Goal: Entertainment & Leisure: Browse casually

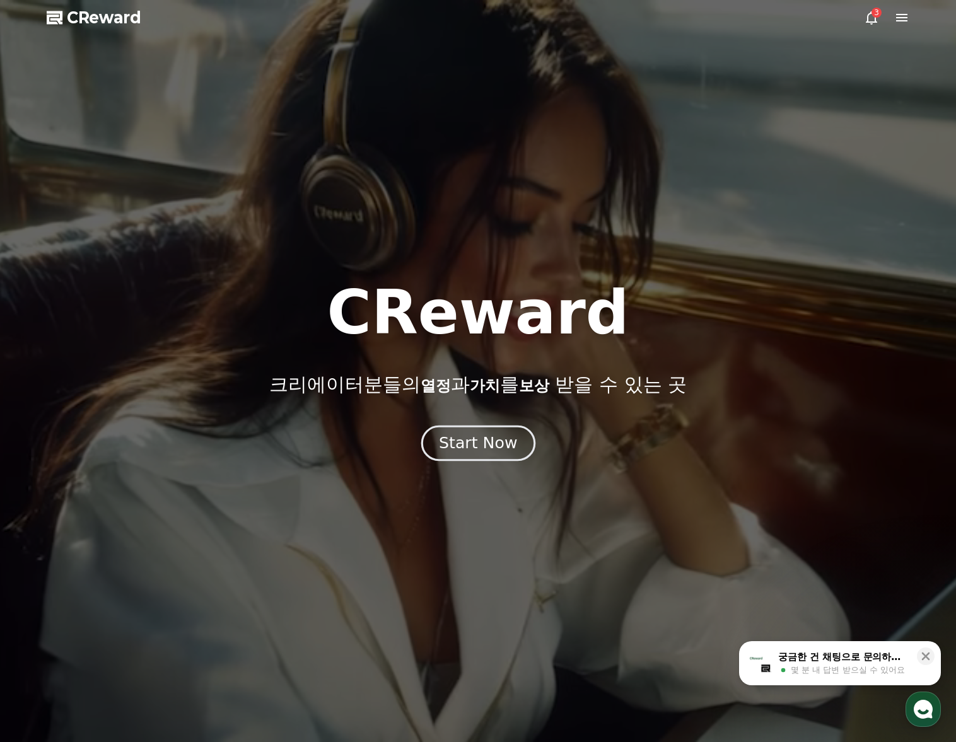
click at [484, 431] on button "Start Now" at bounding box center [478, 443] width 114 height 36
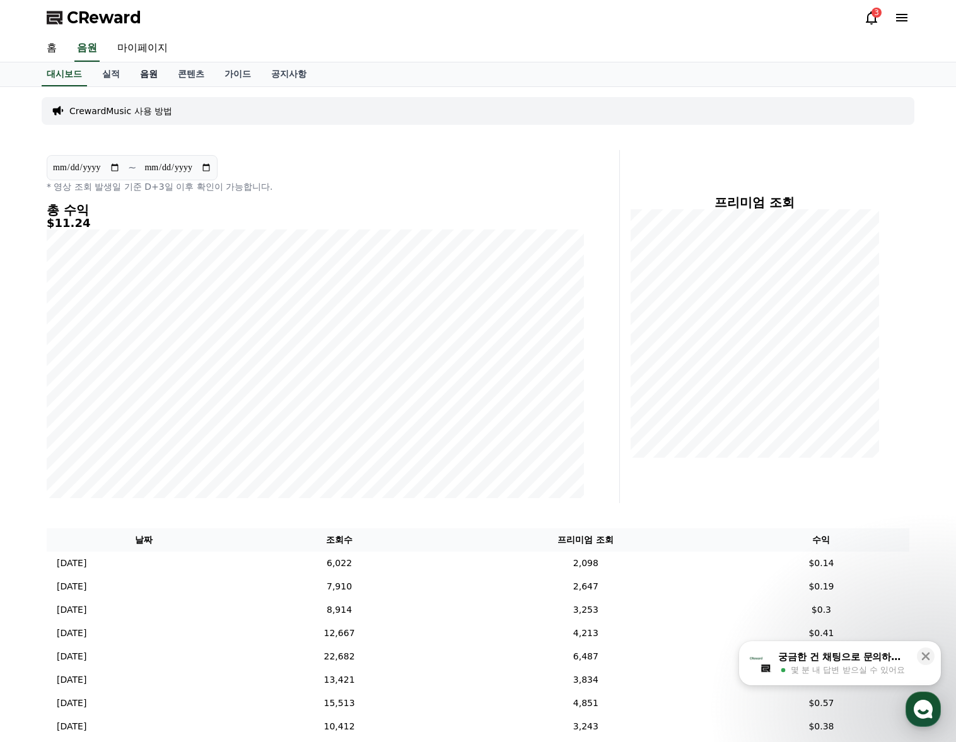
click at [150, 73] on link "음원" at bounding box center [149, 74] width 38 height 24
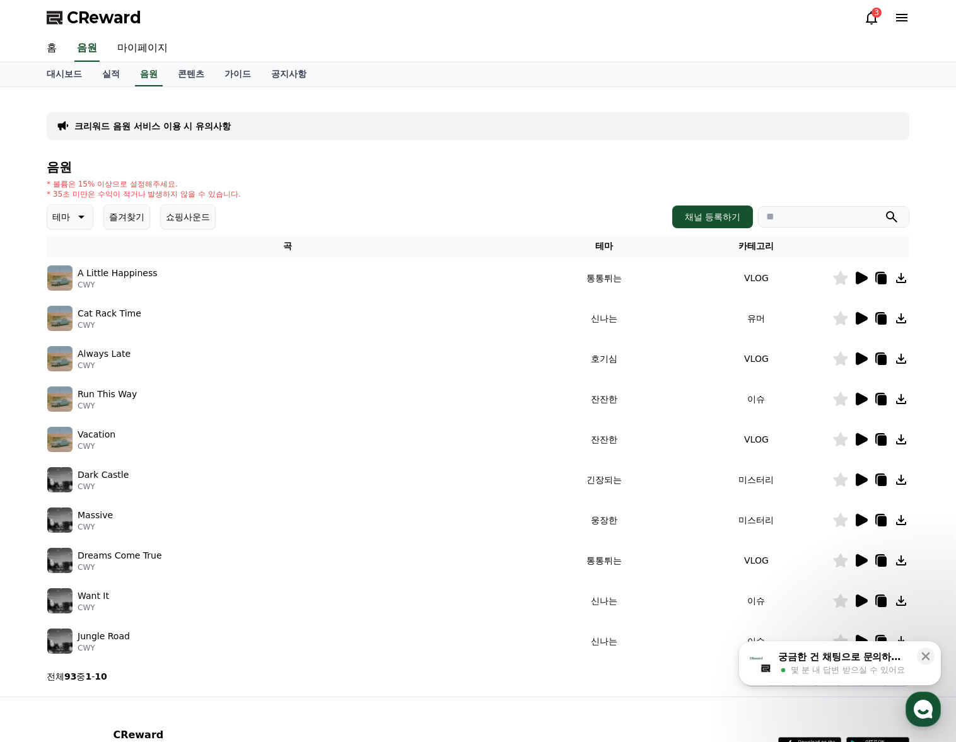
click at [79, 217] on icon at bounding box center [80, 216] width 15 height 15
click at [78, 291] on button "어두운" at bounding box center [67, 286] width 37 height 28
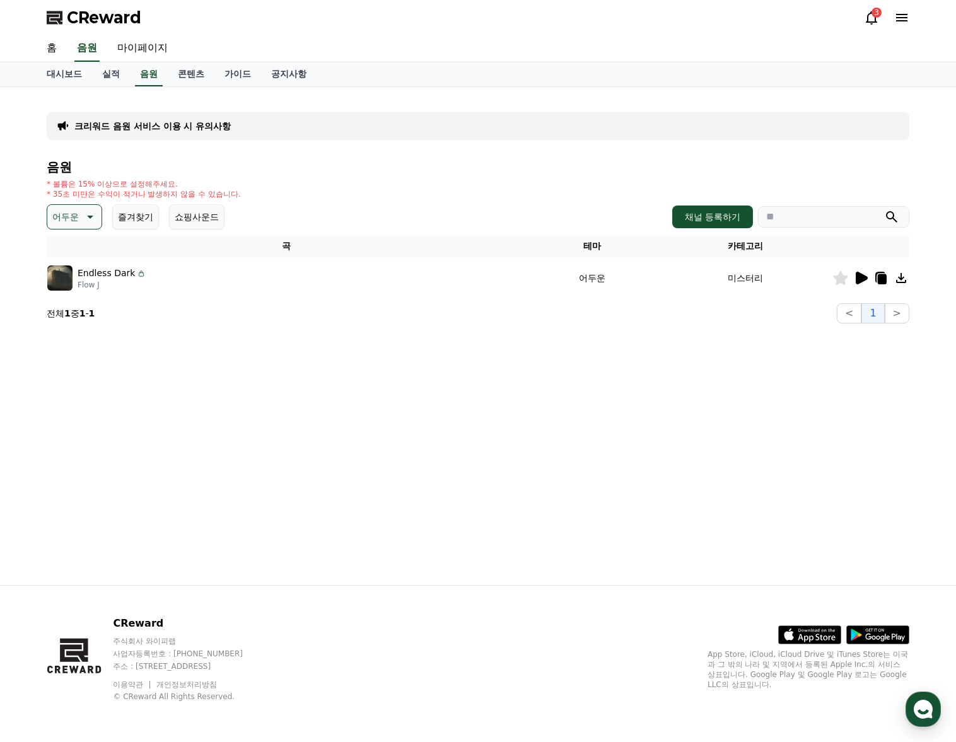
click at [856, 278] on icon at bounding box center [862, 278] width 12 height 13
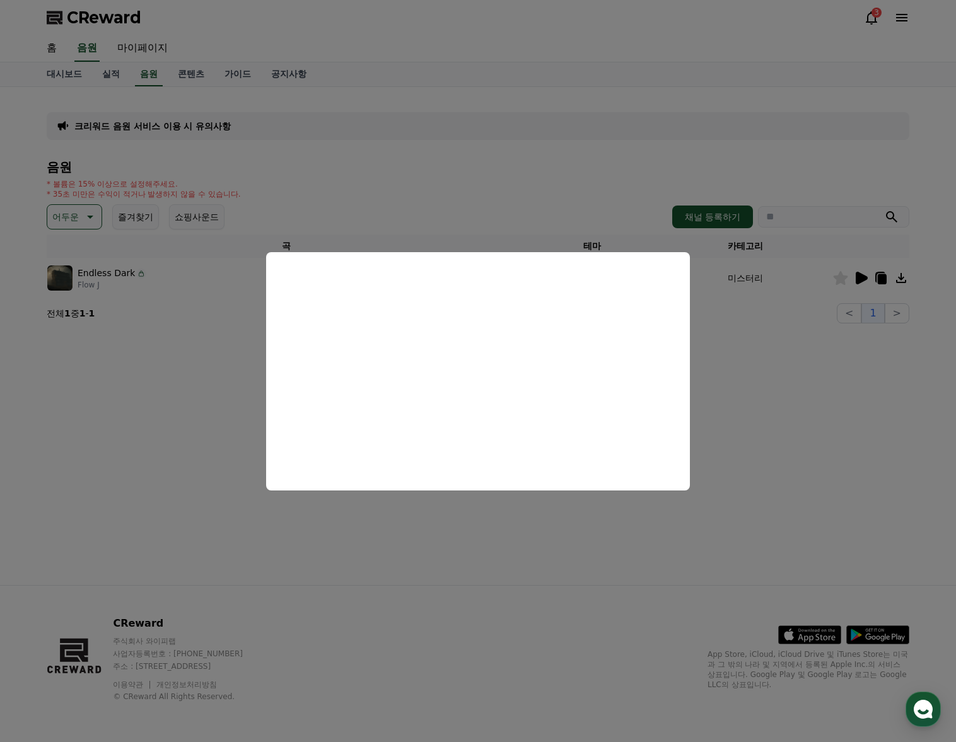
click at [175, 340] on button "close modal" at bounding box center [478, 371] width 956 height 742
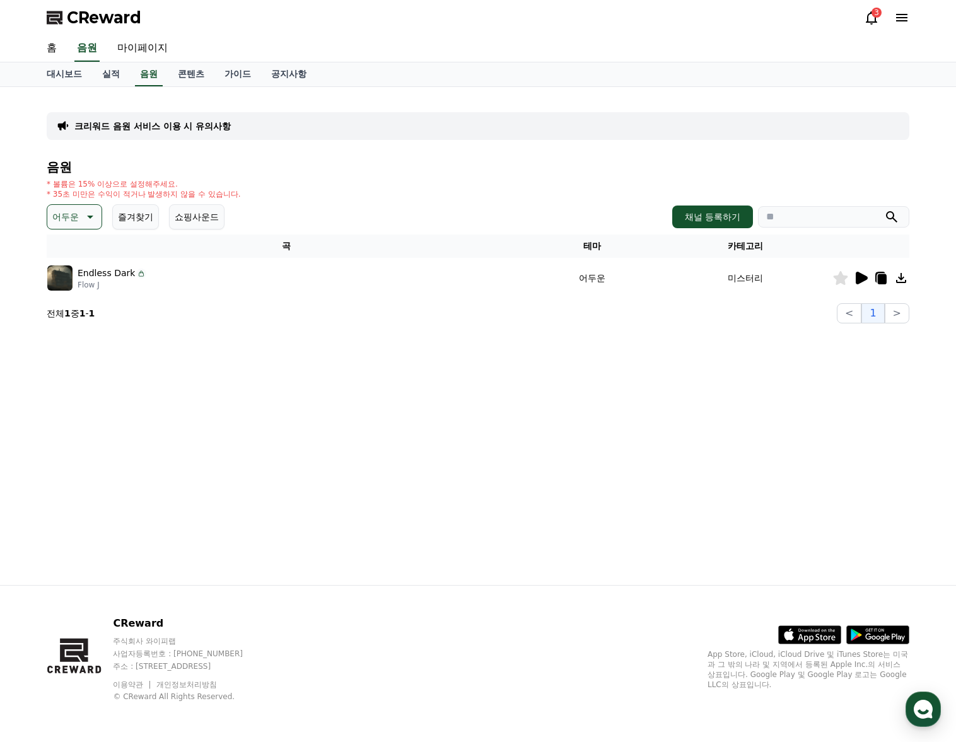
click at [73, 215] on p "어두운" at bounding box center [65, 217] width 26 height 18
click at [77, 327] on button "웅장한" at bounding box center [67, 324] width 37 height 28
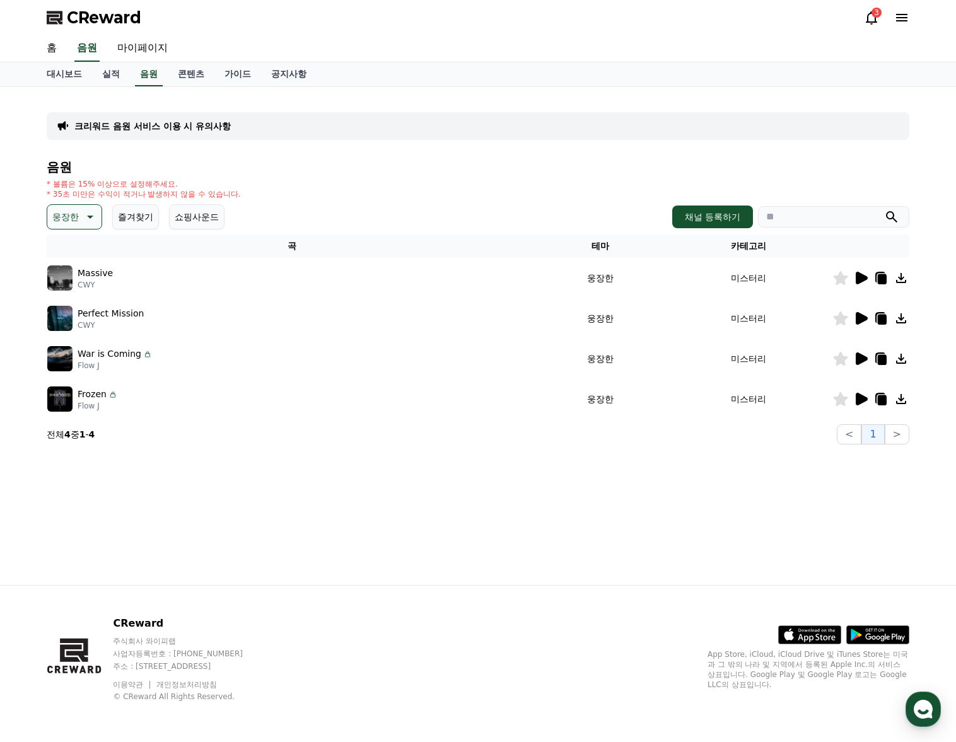
click at [863, 279] on icon at bounding box center [862, 278] width 12 height 13
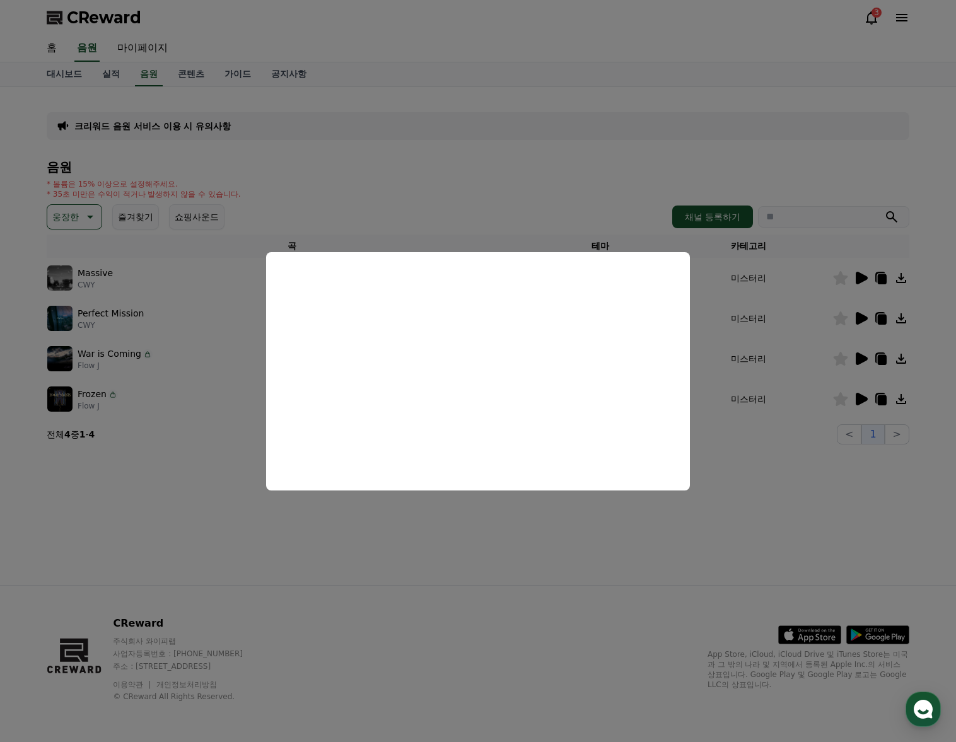
drag, startPoint x: 747, startPoint y: 314, endPoint x: 757, endPoint y: 314, distance: 10.1
click at [754, 314] on button "close modal" at bounding box center [478, 371] width 956 height 742
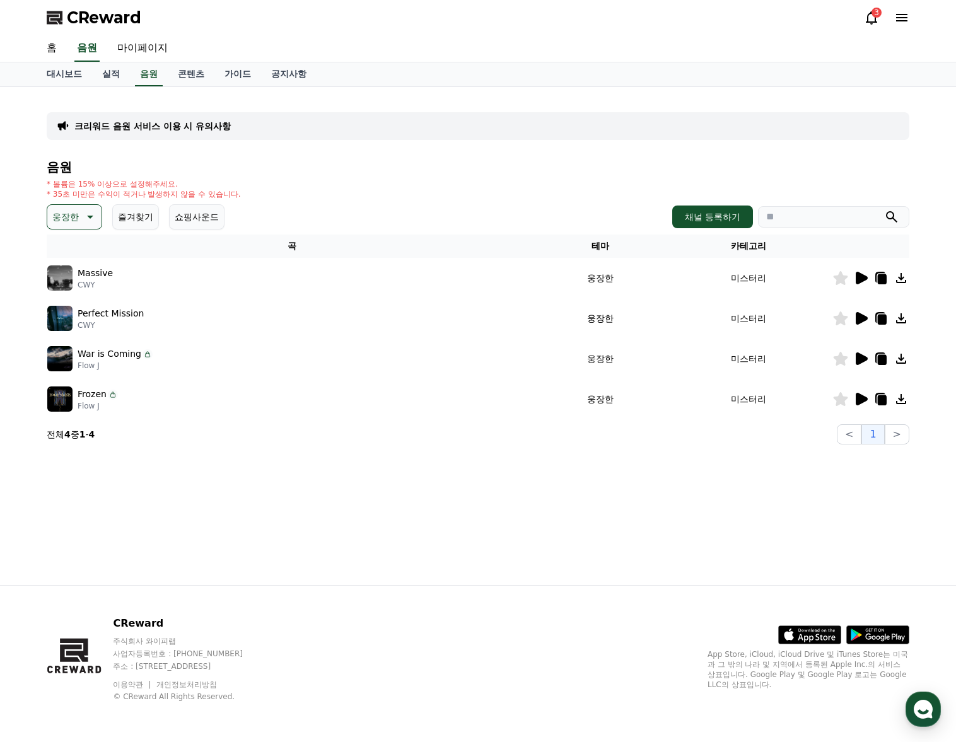
click at [863, 316] on icon at bounding box center [862, 318] width 12 height 13
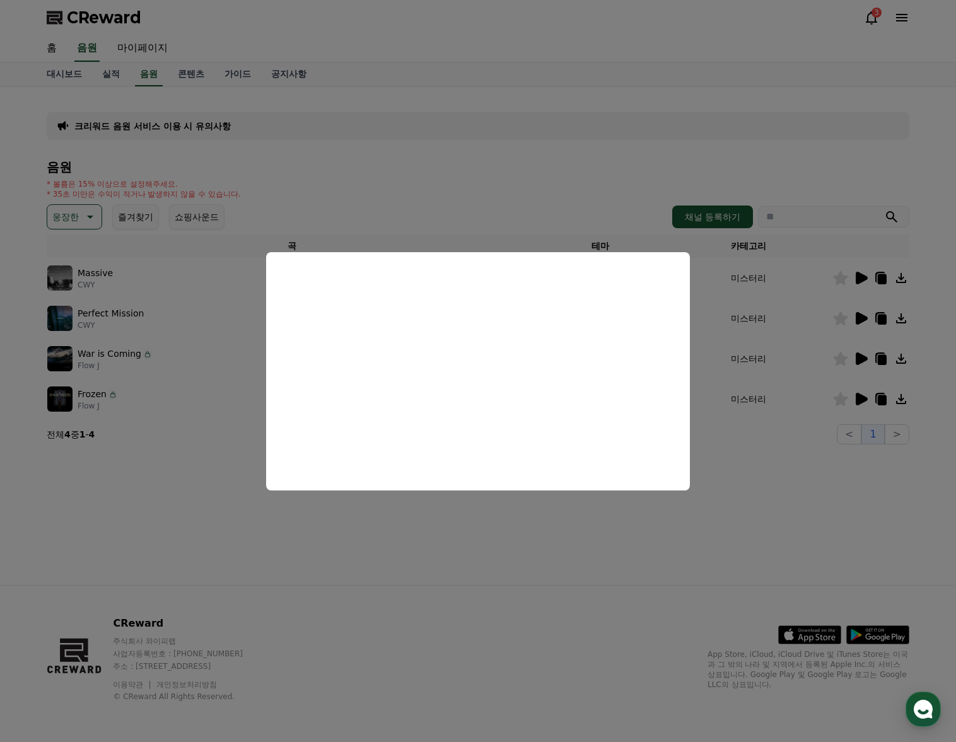
click at [866, 355] on button "close modal" at bounding box center [478, 371] width 956 height 742
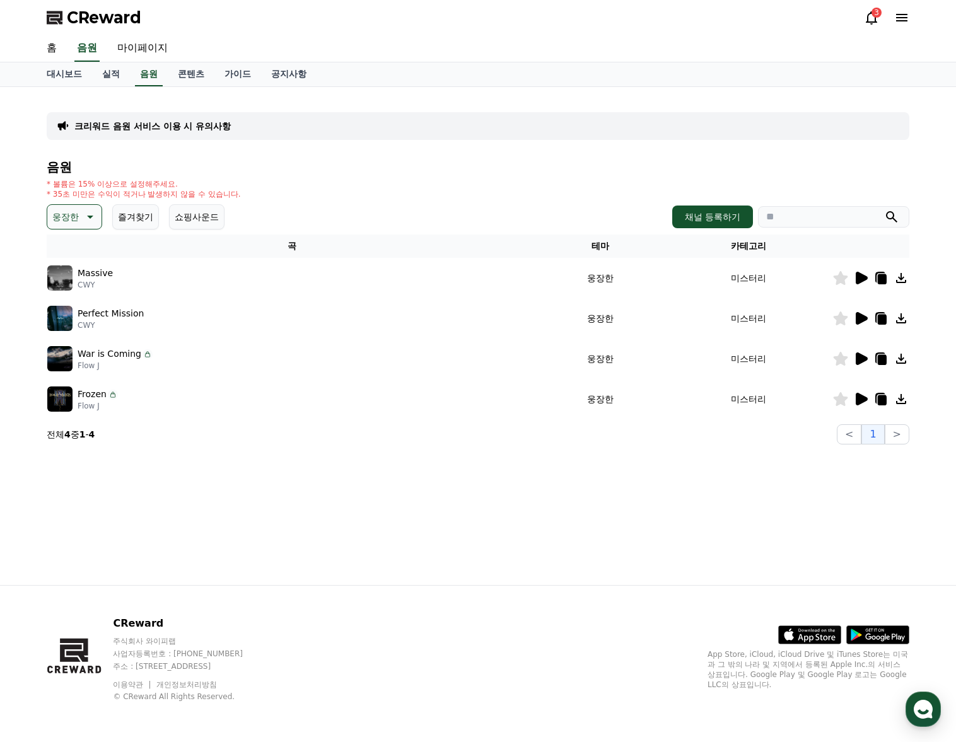
click at [859, 354] on icon at bounding box center [862, 358] width 12 height 13
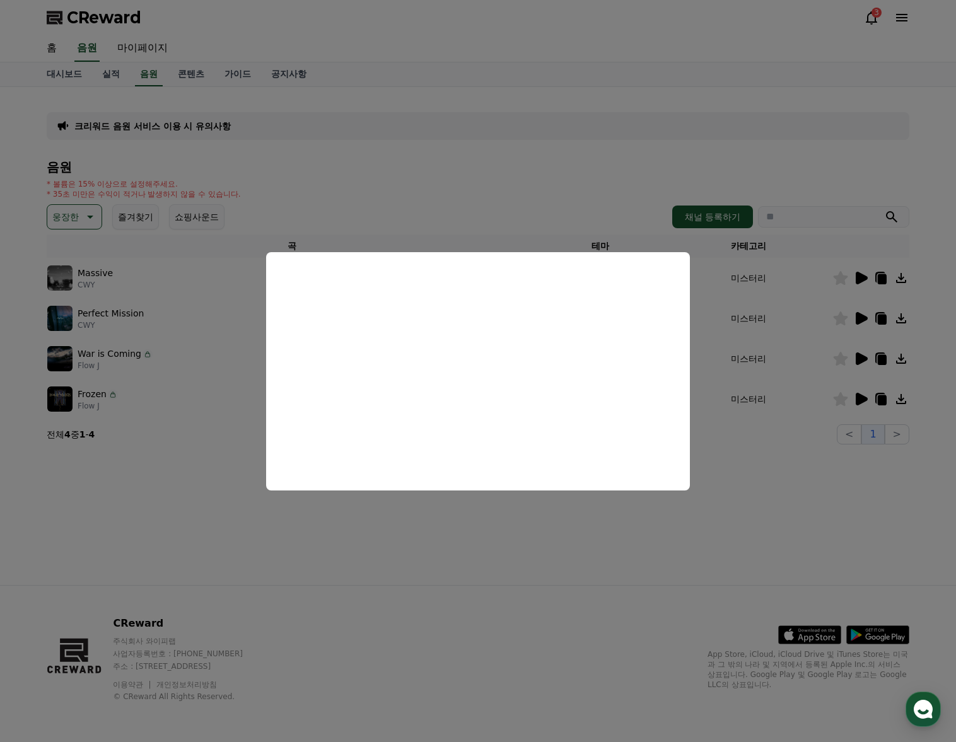
click at [860, 399] on button "close modal" at bounding box center [478, 371] width 956 height 742
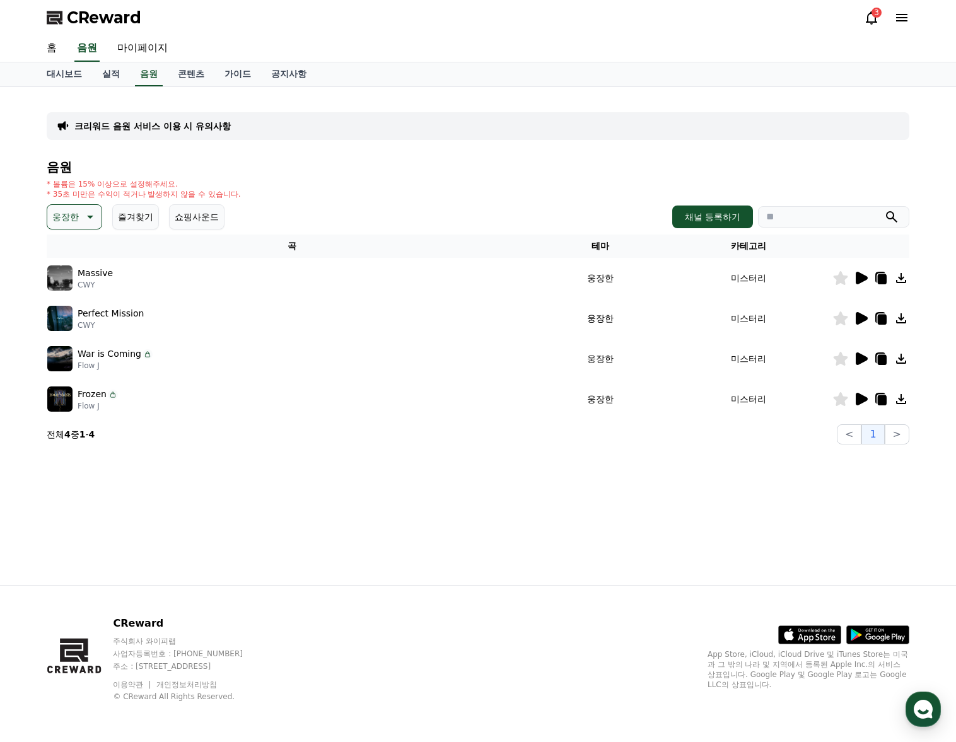
click at [865, 401] on icon at bounding box center [860, 399] width 15 height 15
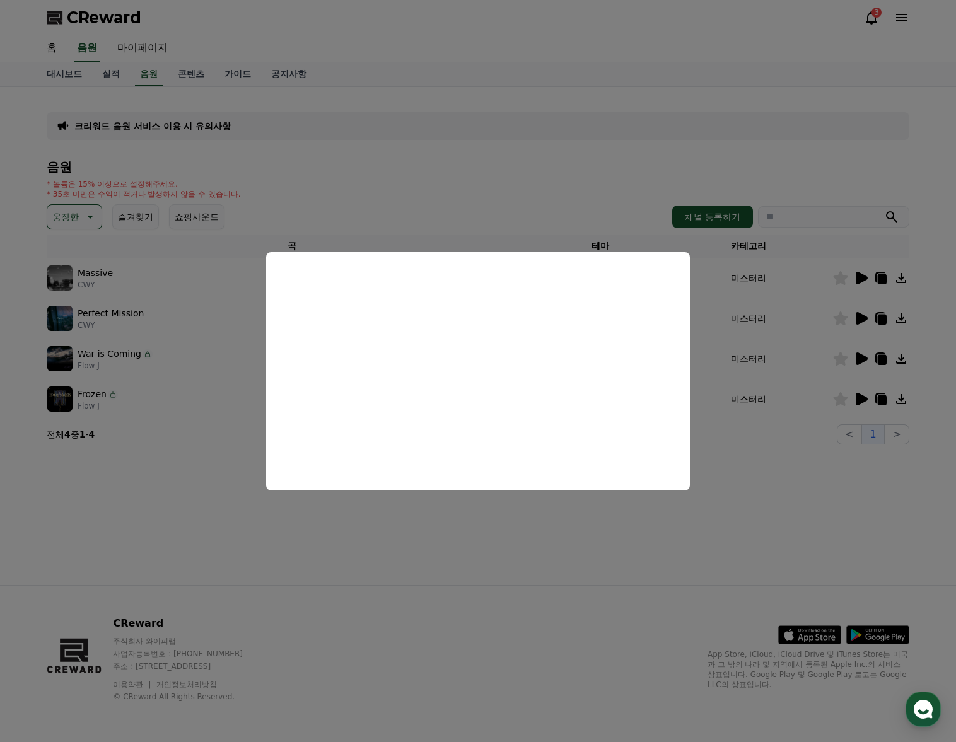
drag, startPoint x: 384, startPoint y: 166, endPoint x: 353, endPoint y: 166, distance: 30.9
click at [384, 166] on button "close modal" at bounding box center [478, 371] width 956 height 742
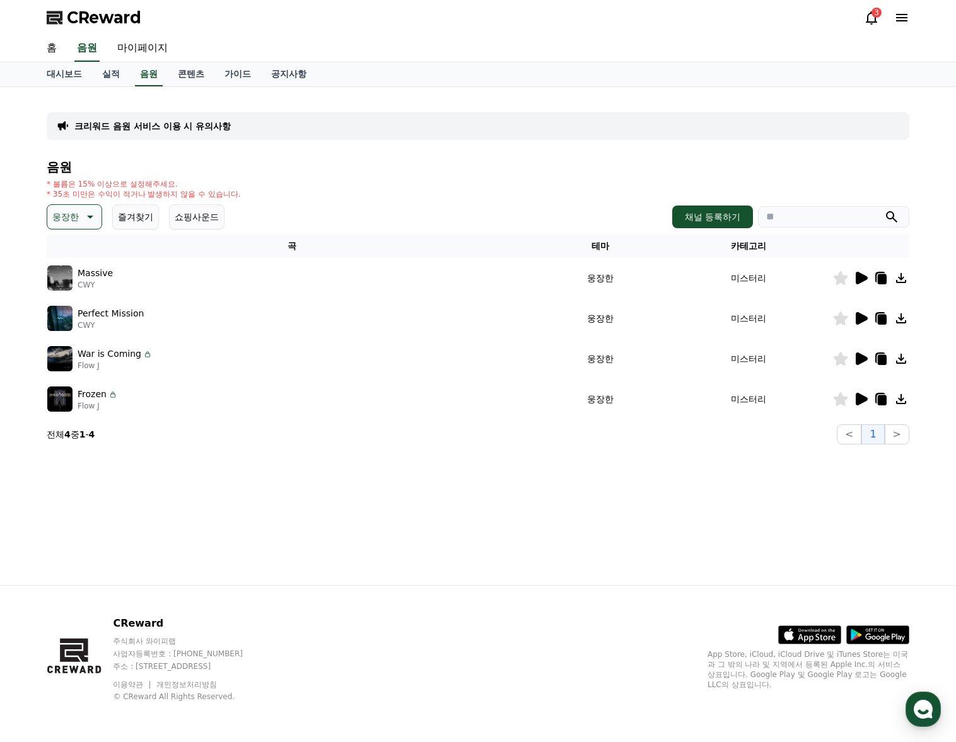
click at [76, 218] on p "웅장한" at bounding box center [65, 217] width 26 height 18
click at [96, 299] on div "전체 환상적인 호기심 어두운 밝은 통통튀는 신나는 반전 웅장한 드라마틱 즐거움 분위기있는 EDM 그루브 슬픈 잔잔한 귀여운 감동적인 긴장되는 …" at bounding box center [76, 309] width 54 height 651
click at [95, 299] on div "전체 환상적인 호기심 어두운 밝은 통통튀는 신나는 반전 웅장한 드라마틱 즐거움 분위기있는 EDM 그루브 슬픈 잔잔한 귀여운 감동적인 긴장되는 …" at bounding box center [76, 309] width 54 height 651
click at [90, 297] on button "드라마틱" at bounding box center [71, 293] width 45 height 28
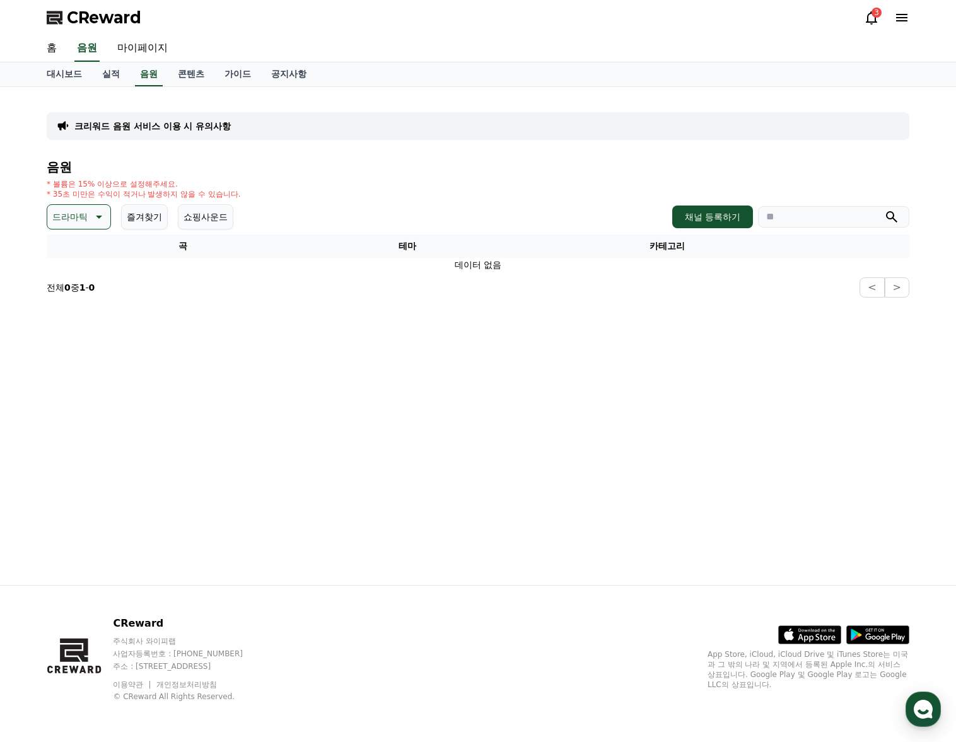
click at [91, 219] on icon at bounding box center [97, 216] width 15 height 15
click at [79, 310] on button "긴장되는" at bounding box center [71, 321] width 45 height 28
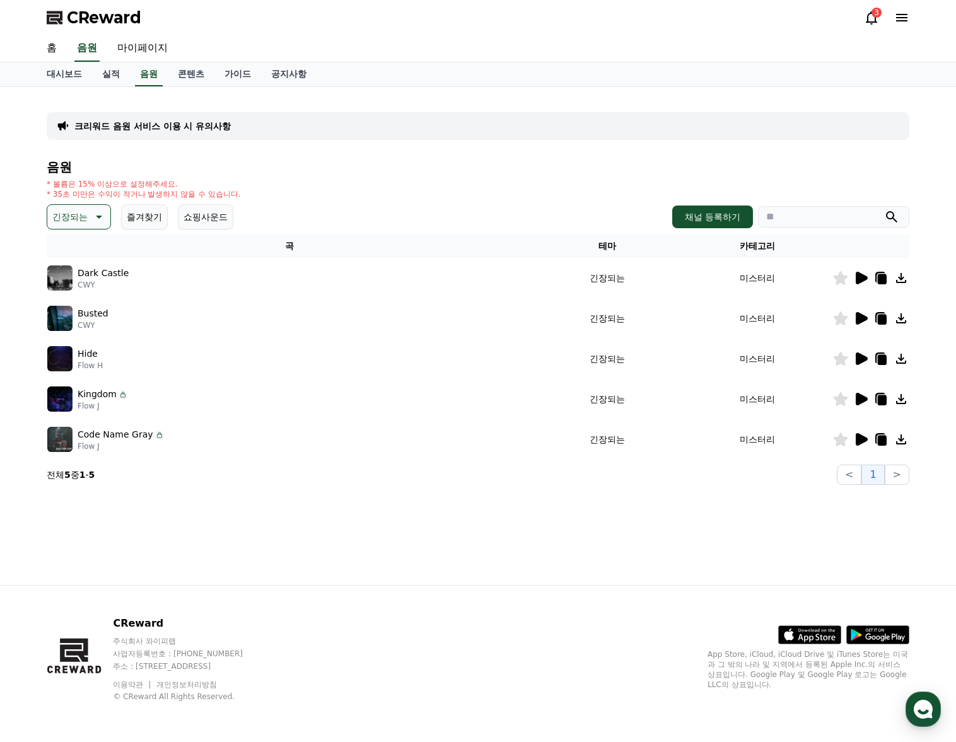
click at [866, 274] on icon at bounding box center [860, 278] width 15 height 15
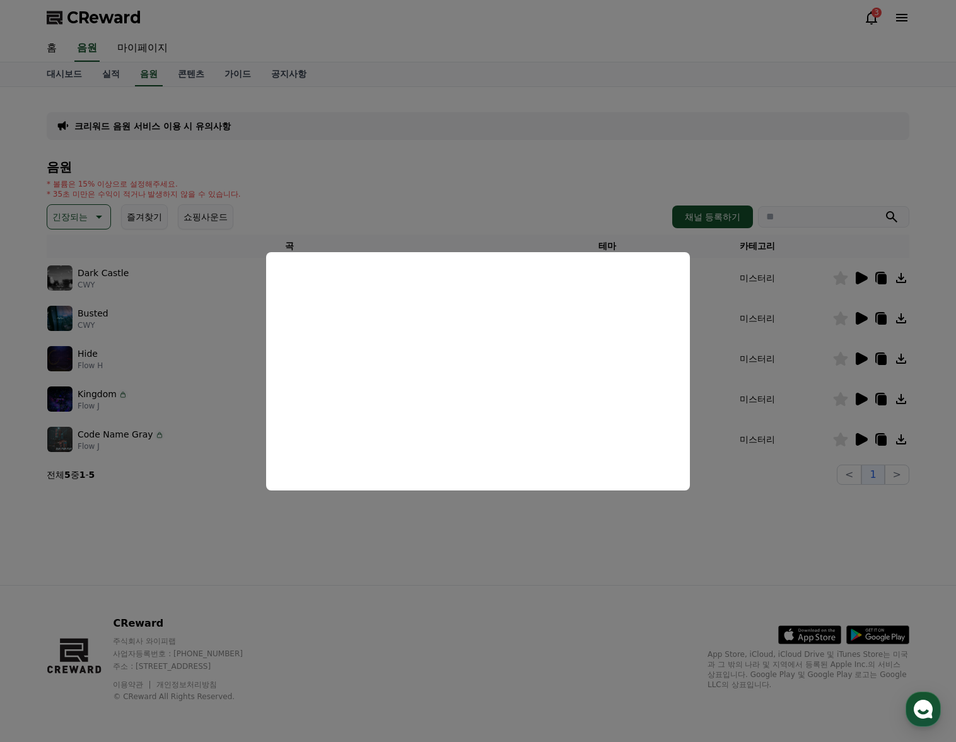
click at [866, 320] on button "close modal" at bounding box center [478, 371] width 956 height 742
click at [863, 320] on icon at bounding box center [862, 318] width 12 height 13
click at [853, 356] on button "close modal" at bounding box center [478, 371] width 956 height 742
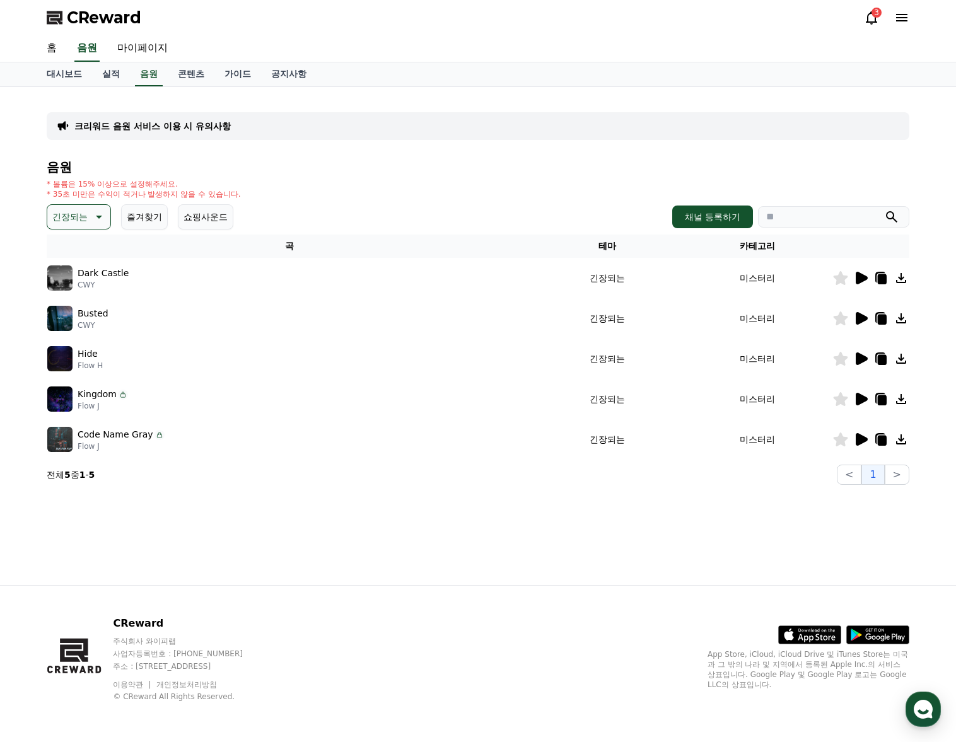
click at [857, 357] on icon at bounding box center [862, 358] width 12 height 13
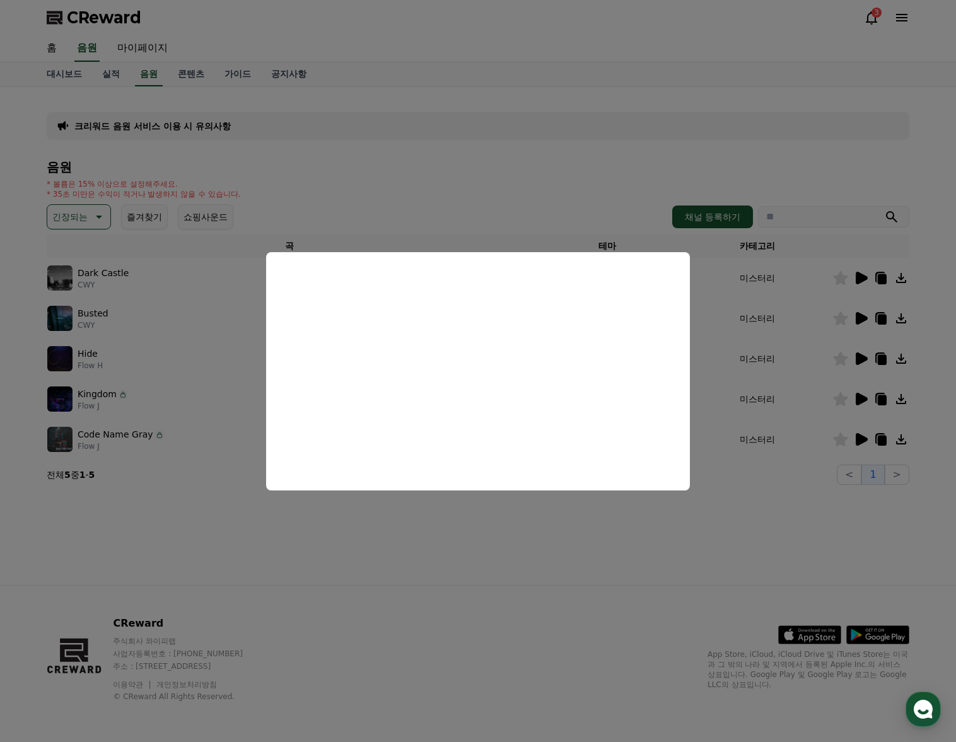
click at [868, 394] on button "close modal" at bounding box center [478, 371] width 956 height 742
click at [866, 394] on icon at bounding box center [860, 399] width 15 height 15
click at [850, 433] on button "close modal" at bounding box center [478, 371] width 956 height 742
click at [855, 434] on icon at bounding box center [860, 439] width 15 height 15
click at [858, 435] on button "close modal" at bounding box center [478, 371] width 956 height 742
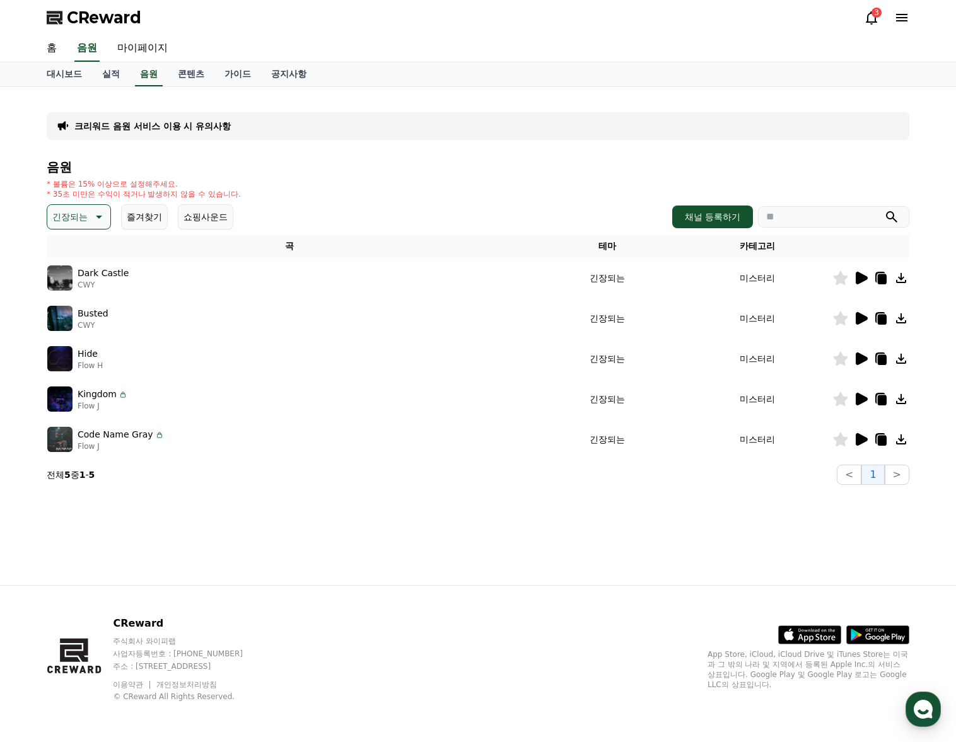
click at [859, 433] on icon at bounding box center [862, 439] width 12 height 13
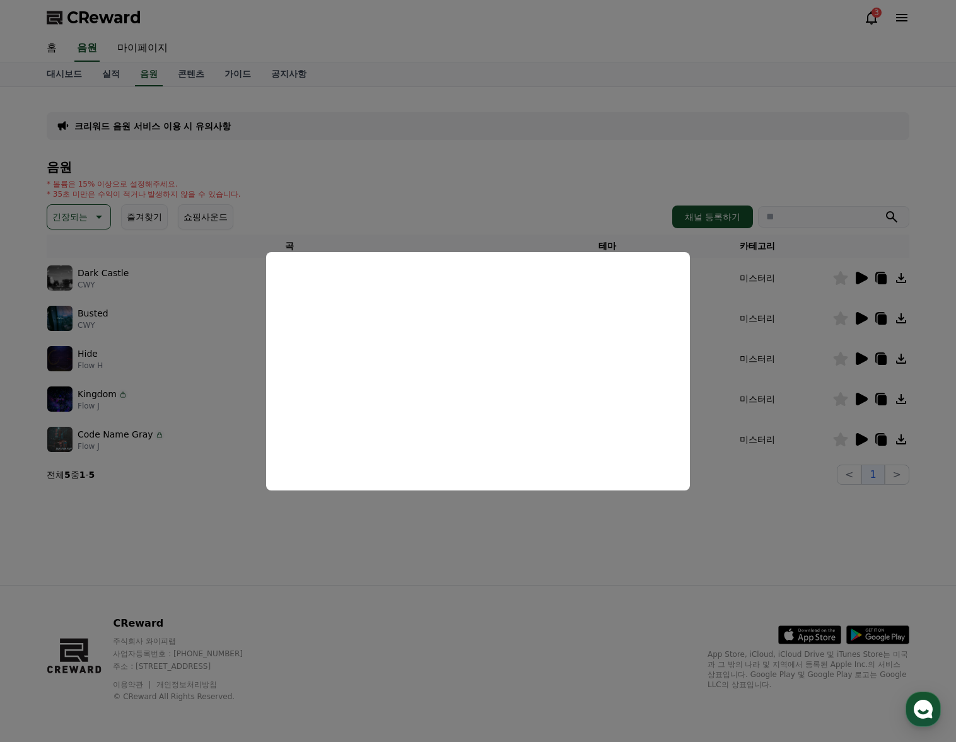
click at [861, 315] on button "close modal" at bounding box center [478, 371] width 956 height 742
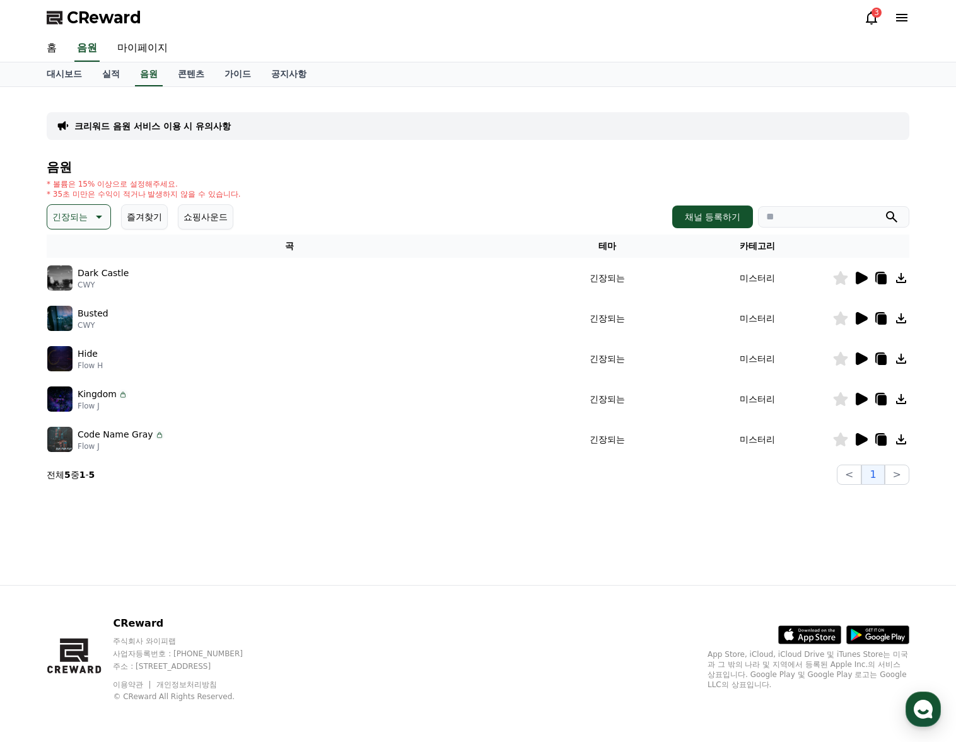
click at [862, 317] on icon at bounding box center [862, 318] width 12 height 13
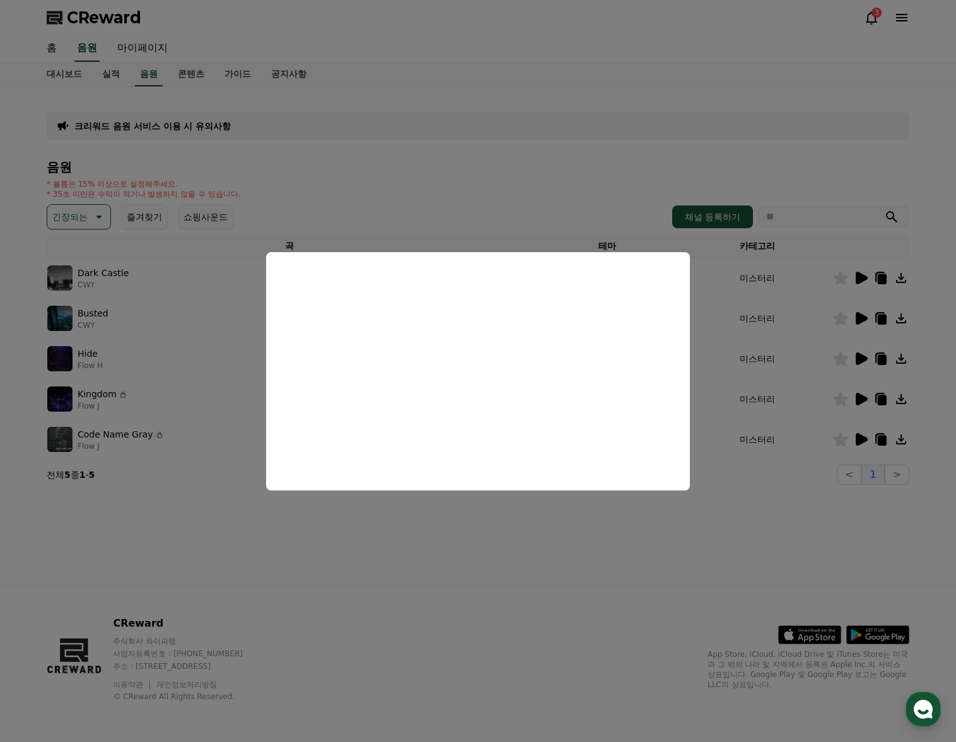
click at [858, 356] on button "close modal" at bounding box center [478, 371] width 956 height 742
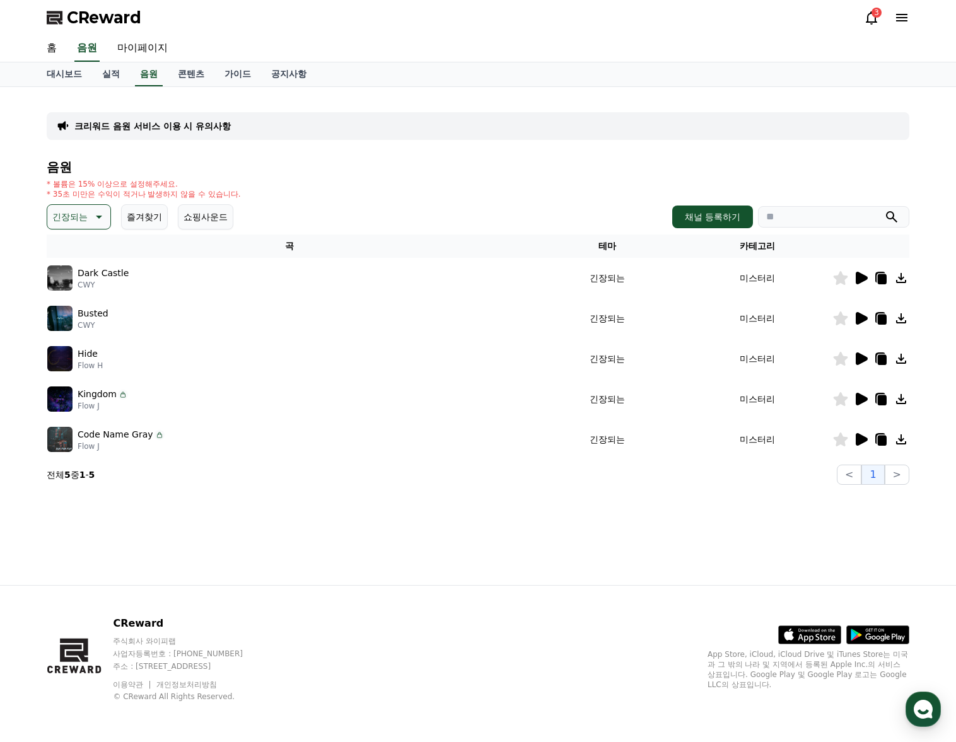
click at [861, 358] on icon at bounding box center [862, 358] width 12 height 13
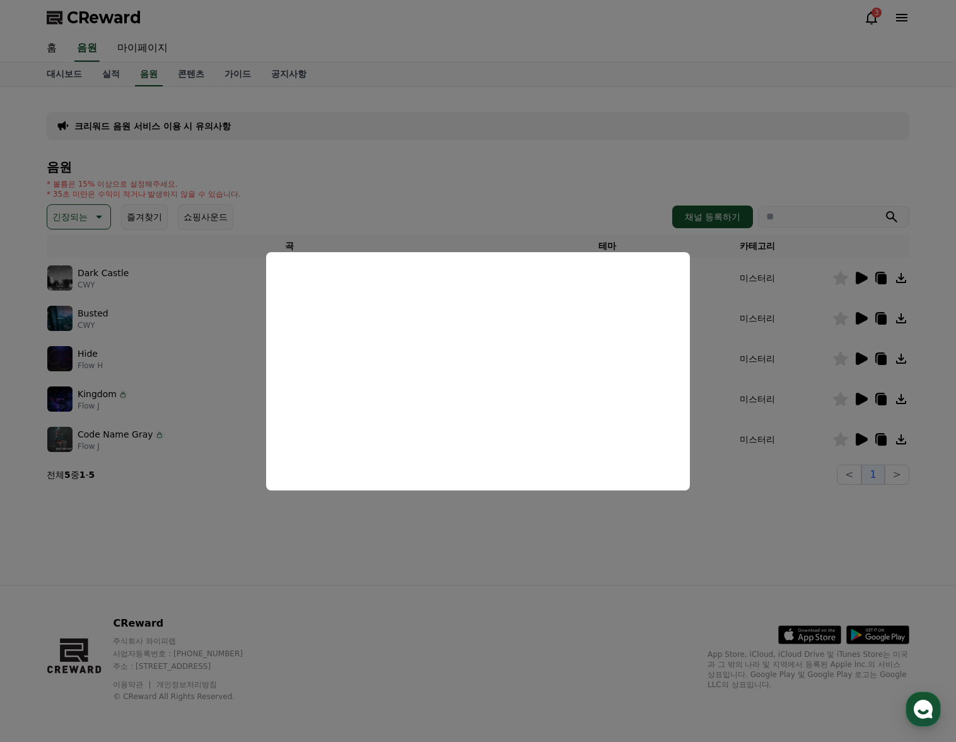
click at [908, 360] on button "close modal" at bounding box center [478, 371] width 956 height 742
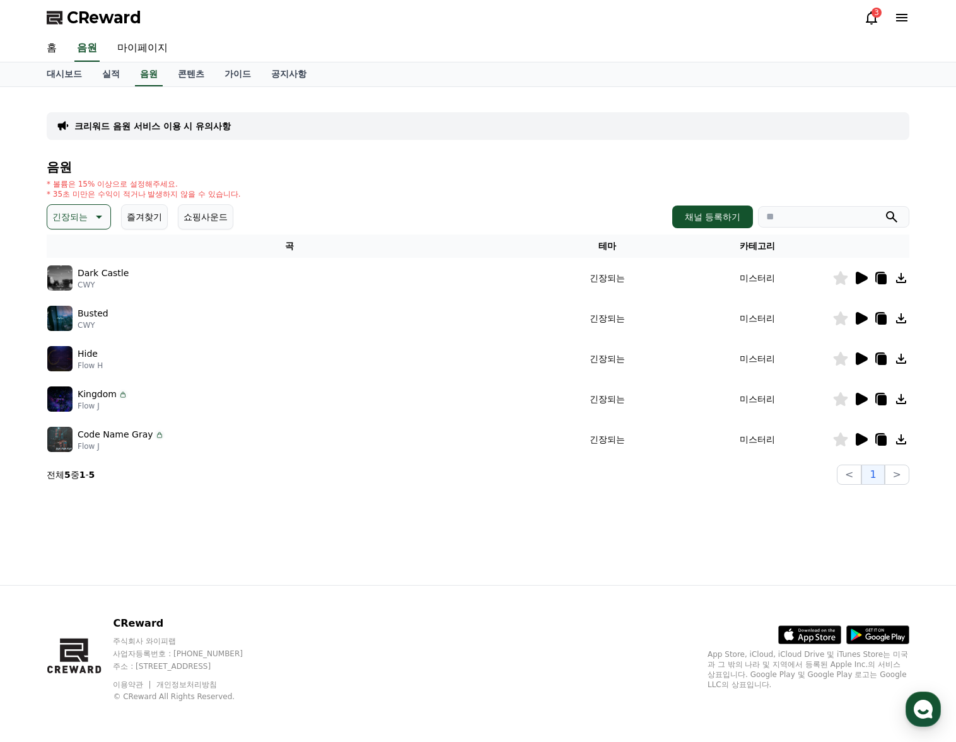
click at [904, 358] on icon at bounding box center [901, 358] width 15 height 15
click at [884, 359] on icon at bounding box center [882, 360] width 9 height 10
